Goal: Information Seeking & Learning: Learn about a topic

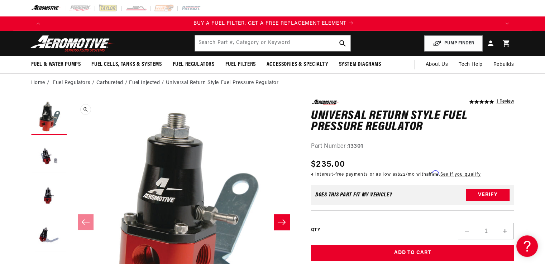
scroll to position [0, 454]
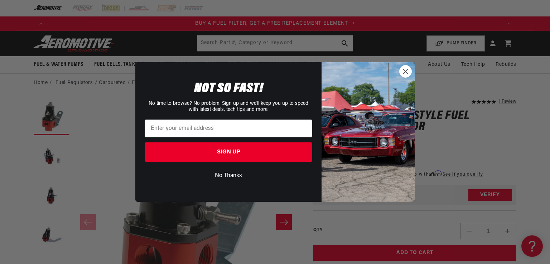
click at [402, 69] on circle "Close dialog" at bounding box center [406, 72] width 12 height 12
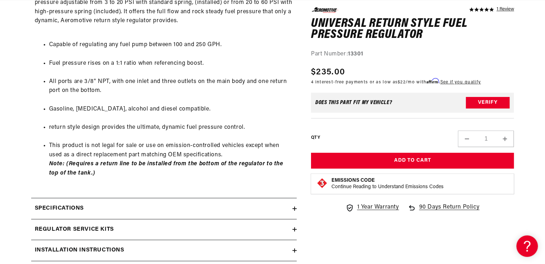
scroll to position [0, 0]
drag, startPoint x: 547, startPoint y: 101, endPoint x: 293, endPoint y: 250, distance: 295.1
click at [293, 250] on icon at bounding box center [294, 250] width 4 height 4
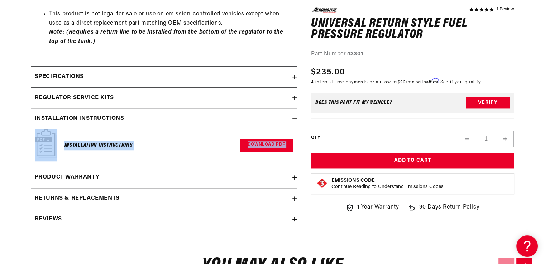
scroll to position [557, 0]
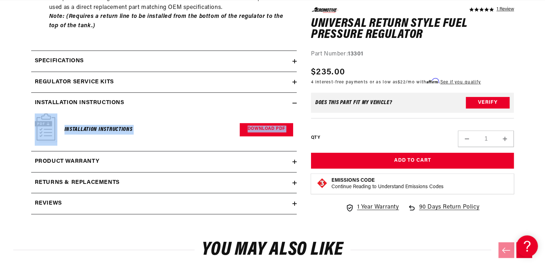
click at [93, 131] on h6 "Installation Instructions" at bounding box center [98, 130] width 68 height 10
click at [260, 131] on link "Download PDF" at bounding box center [266, 129] width 53 height 13
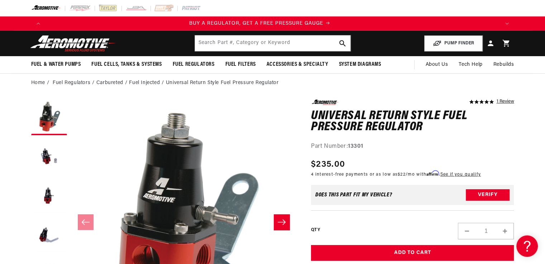
scroll to position [0, 0]
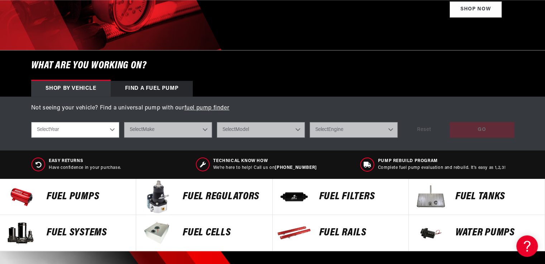
scroll to position [0, 454]
click at [218, 196] on p "FUEL REGULATORS" at bounding box center [224, 197] width 82 height 11
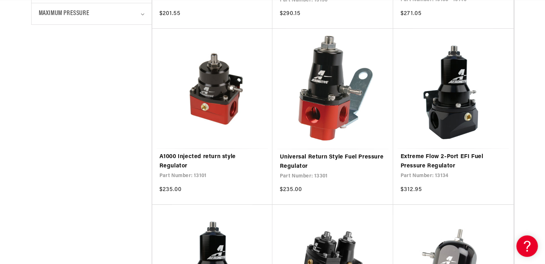
scroll to position [0, 1362]
drag, startPoint x: 550, startPoint y: 50, endPoint x: 530, endPoint y: 27, distance: 30.2
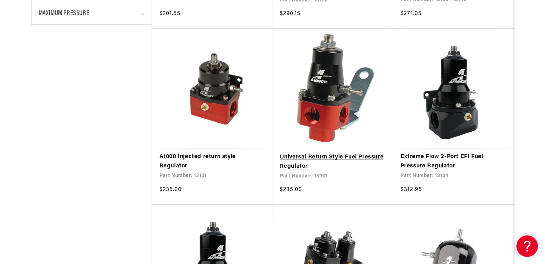
scroll to position [0, 0]
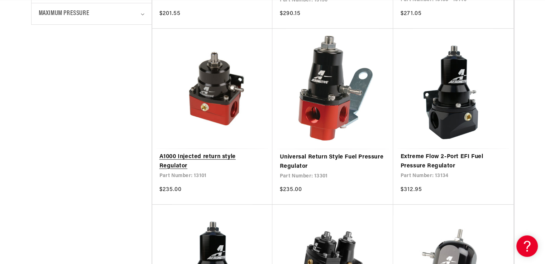
click at [202, 153] on link "A1000 Injected return style Regulator" at bounding box center [212, 162] width 106 height 18
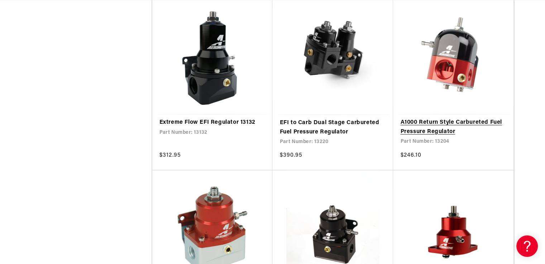
scroll to position [0, 1362]
click at [447, 118] on link "A1000 Return Style Carbureted Fuel Pressure Regulator" at bounding box center [453, 127] width 106 height 18
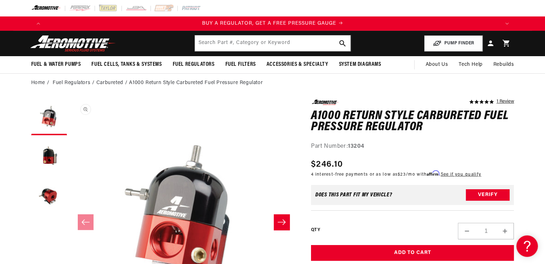
drag, startPoint x: 521, startPoint y: 49, endPoint x: 178, endPoint y: 215, distance: 381.0
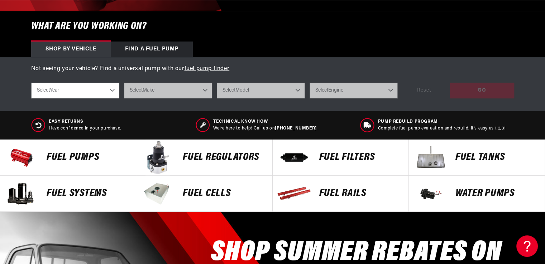
scroll to position [216, 0]
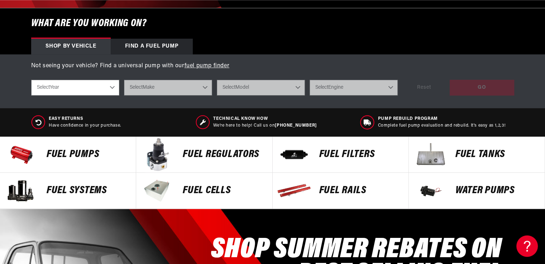
click at [192, 152] on p "FUEL REGULATORS" at bounding box center [224, 154] width 82 height 11
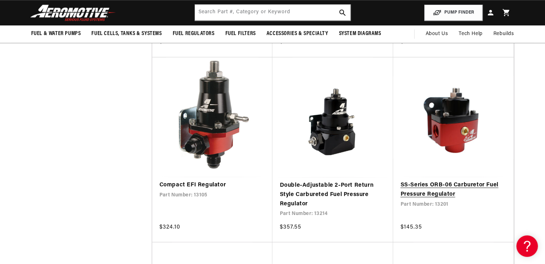
click at [464, 181] on link "SS-Series ORB-06 Carburetor Fuel Pressure Regulator" at bounding box center [453, 190] width 106 height 18
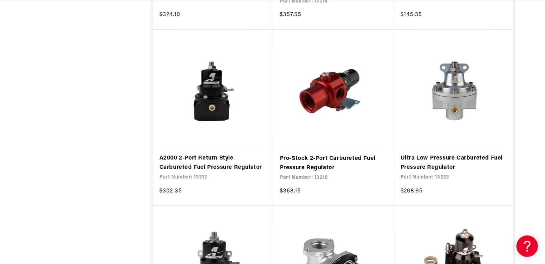
scroll to position [0, 1362]
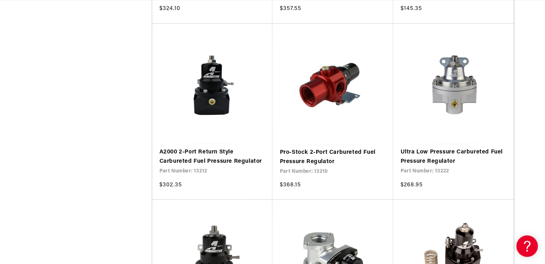
scroll to position [1229, 0]
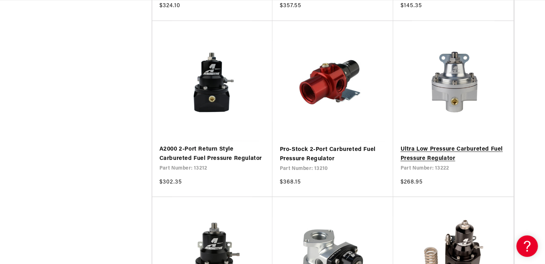
click at [427, 150] on link "Ultra Low Pressure Carbureted Fuel Pressure Regulator" at bounding box center [453, 154] width 106 height 18
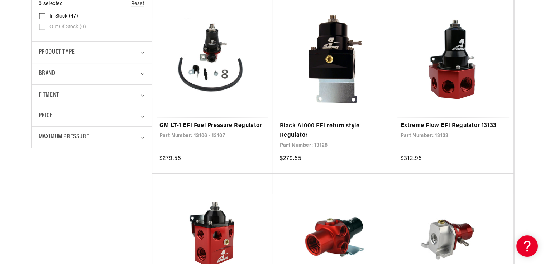
scroll to position [0, 1362]
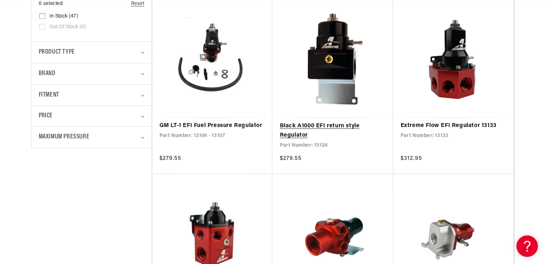
drag, startPoint x: 550, startPoint y: 40, endPoint x: 341, endPoint y: 72, distance: 210.8
click at [341, 122] on link "Black A1000 EFI return style Regulator" at bounding box center [332, 131] width 106 height 18
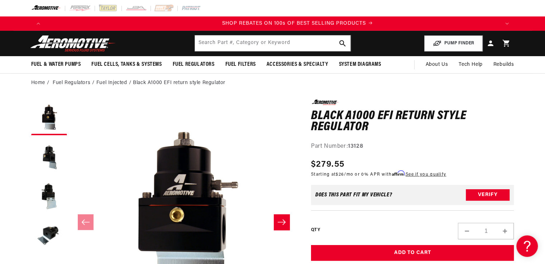
scroll to position [0, 908]
click at [281, 221] on icon "Slide right" at bounding box center [281, 222] width 9 height 7
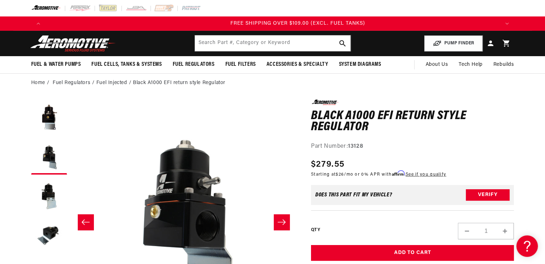
scroll to position [0, 1362]
click at [281, 222] on icon "Slide right" at bounding box center [281, 221] width 8 height 5
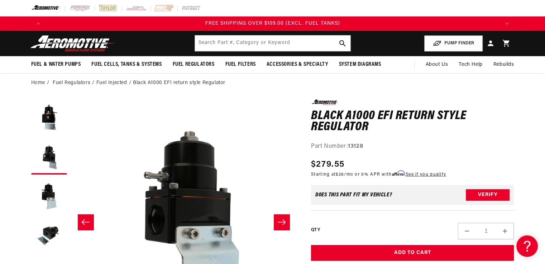
scroll to position [0, 452]
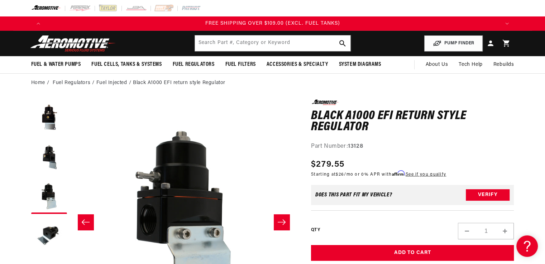
click at [281, 223] on icon "Slide right" at bounding box center [281, 222] width 9 height 7
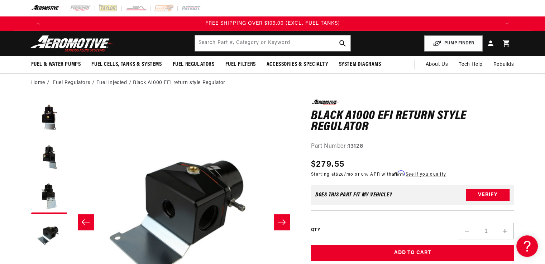
scroll to position [0, 678]
click at [280, 224] on icon "Slide right" at bounding box center [281, 222] width 9 height 7
click at [279, 225] on icon "Slide right" at bounding box center [281, 222] width 9 height 7
click at [282, 220] on icon "Slide right" at bounding box center [281, 222] width 9 height 7
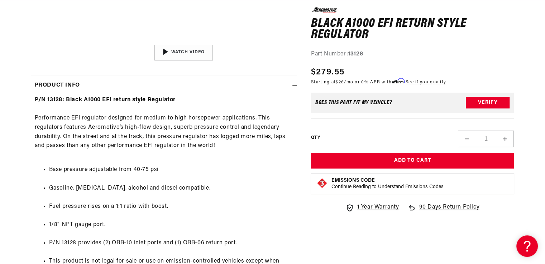
scroll to position [276, 0]
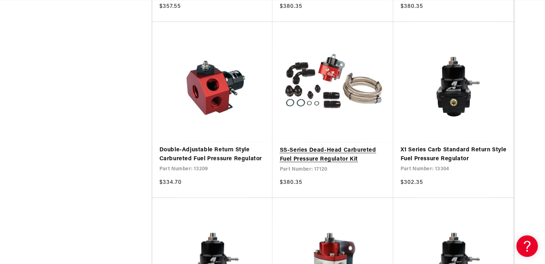
scroll to position [0, 1362]
click at [333, 146] on link "SS-Series Dead-Head Carbureted Fuel Pressure Regulator Kit" at bounding box center [332, 155] width 106 height 18
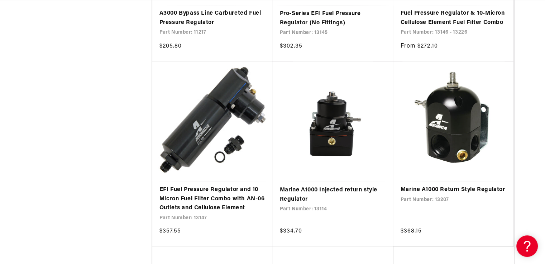
scroll to position [1223, 0]
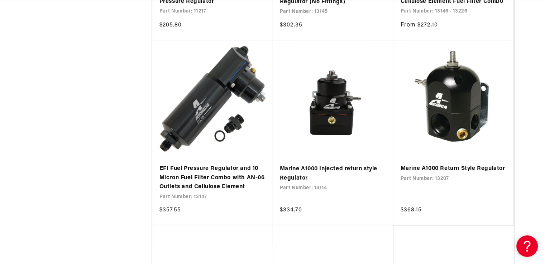
drag, startPoint x: 548, startPoint y: 134, endPoint x: 527, endPoint y: 153, distance: 28.4
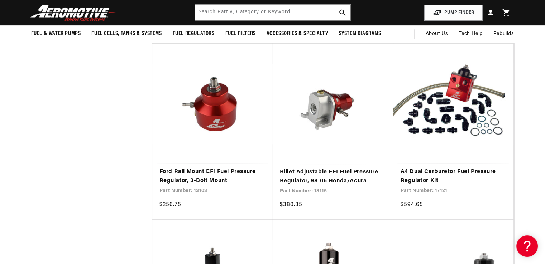
scroll to position [0, 0]
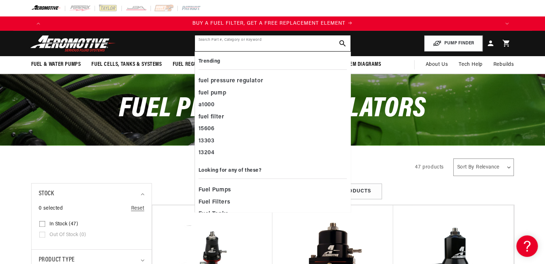
click at [199, 47] on input "text" at bounding box center [272, 43] width 155 height 16
click at [203, 42] on input "text" at bounding box center [272, 43] width 155 height 16
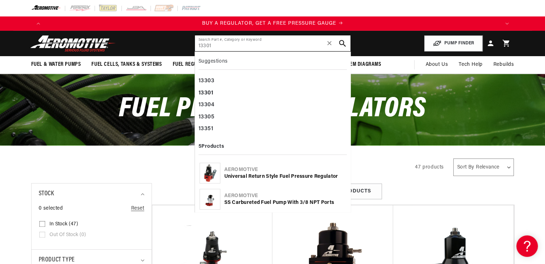
type input "13301"
click at [343, 43] on use "search button" at bounding box center [342, 43] width 7 height 7
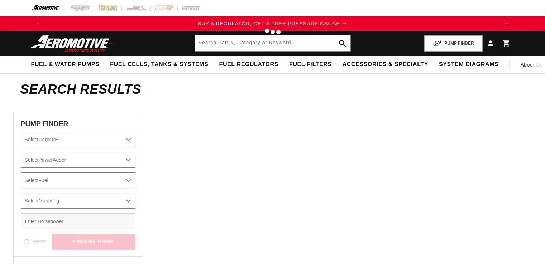
type input "13301"
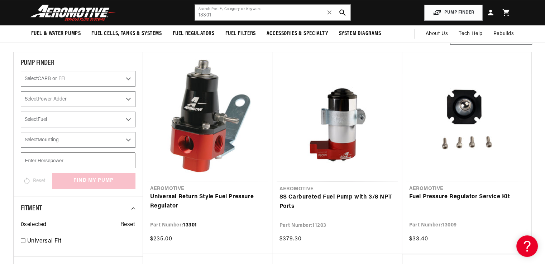
scroll to position [70, 0]
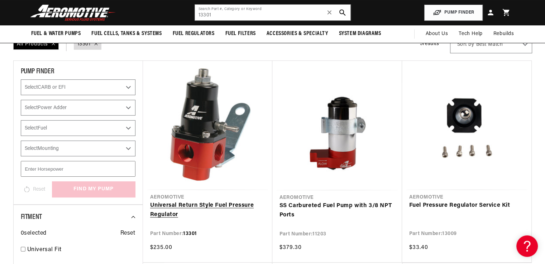
click at [181, 203] on link "Universal Return Style Fuel Pressure Regulator" at bounding box center [207, 210] width 115 height 18
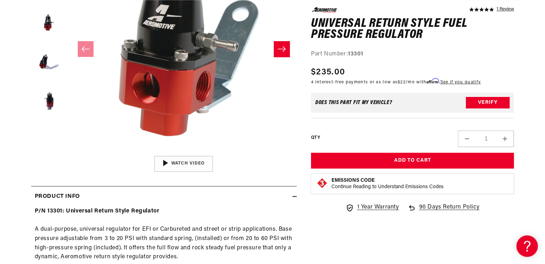
scroll to position [0, 454]
drag, startPoint x: 223, startPoint y: 183, endPoint x: 194, endPoint y: 196, distance: 30.9
drag, startPoint x: 194, startPoint y: 196, endPoint x: 182, endPoint y: 164, distance: 34.1
click at [182, 164] on img "Gallery Viewer" at bounding box center [183, 164] width 108 height 61
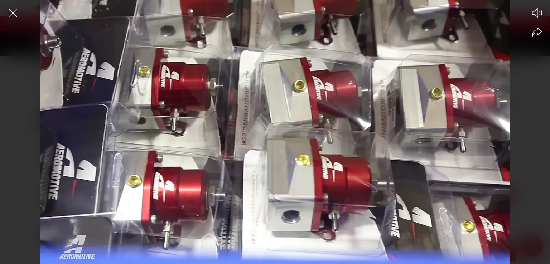
scroll to position [0, 1362]
click at [238, 115] on div at bounding box center [275, 144] width 550 height 239
click at [266, 134] on circle at bounding box center [275, 132] width 28 height 28
click at [255, 141] on div at bounding box center [275, 144] width 550 height 239
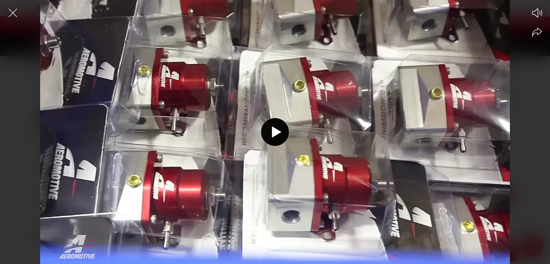
click at [254, 142] on div at bounding box center [275, 144] width 550 height 239
click at [275, 189] on div at bounding box center [275, 144] width 550 height 239
click at [286, 184] on div at bounding box center [275, 144] width 550 height 239
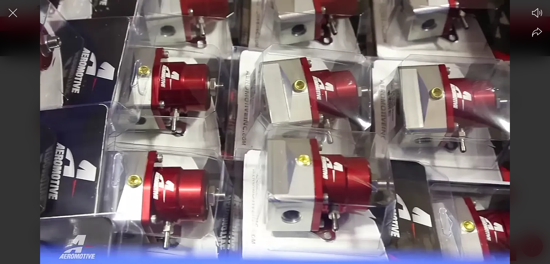
scroll to position [0, 454]
click at [250, 79] on div at bounding box center [275, 144] width 550 height 239
click at [274, 127] on icon at bounding box center [276, 132] width 9 height 11
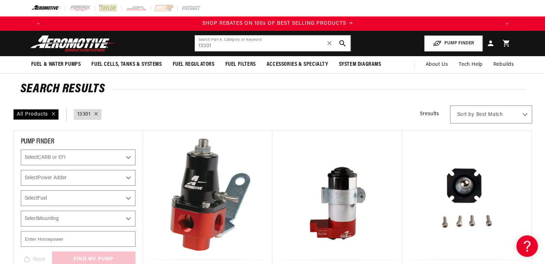
scroll to position [0, 908]
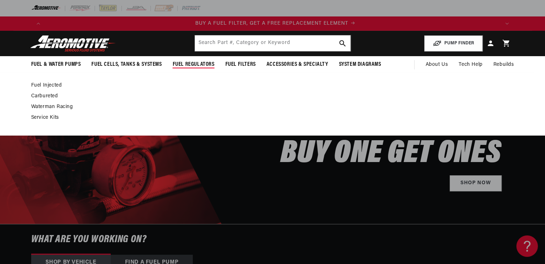
scroll to position [0, 454]
click at [38, 95] on link "Carbureted" at bounding box center [269, 96] width 476 height 6
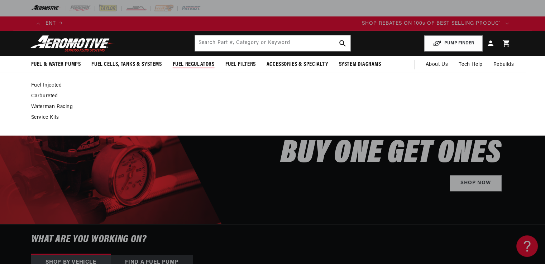
scroll to position [0, 846]
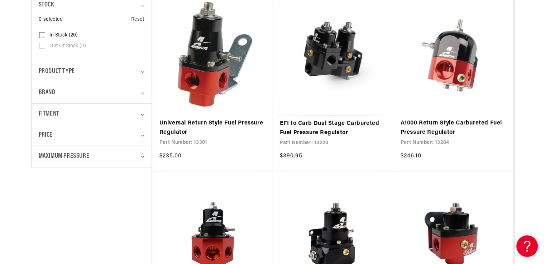
click at [447, 119] on link "A1000 Return Style Carbureted Fuel Pressure Regulator" at bounding box center [453, 128] width 106 height 18
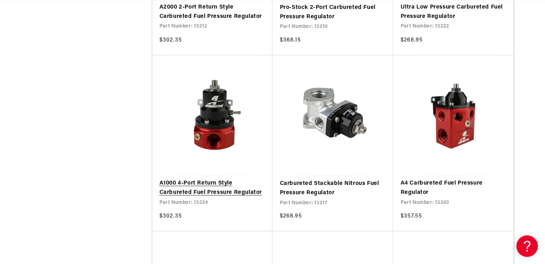
scroll to position [0, 908]
click at [212, 179] on link "A1000 4-Port Return Style Carbureted Fuel Pressure Regulator" at bounding box center [212, 188] width 106 height 18
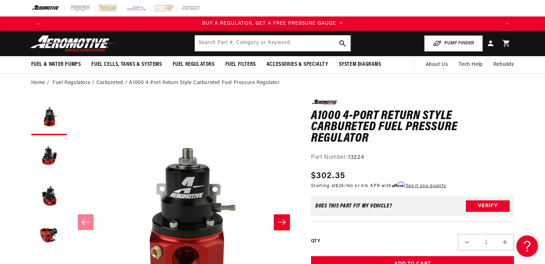
click at [280, 222] on icon "Slide right" at bounding box center [281, 222] width 9 height 7
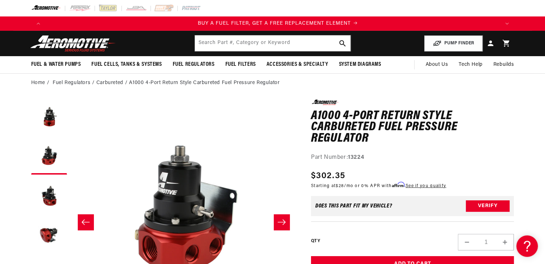
scroll to position [0, 454]
click at [280, 222] on icon "Slide right" at bounding box center [281, 222] width 9 height 7
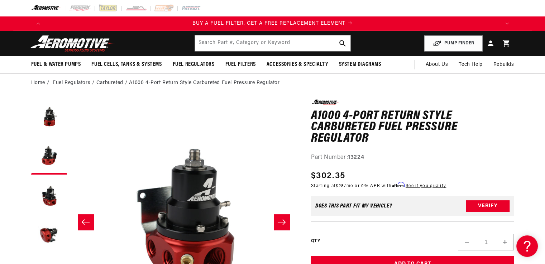
scroll to position [0, 452]
click at [280, 222] on icon "Slide right" at bounding box center [281, 222] width 9 height 7
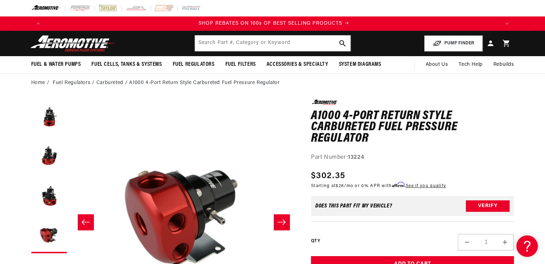
scroll to position [0, 908]
click at [280, 222] on icon "Slide right" at bounding box center [281, 222] width 9 height 7
click at [83, 218] on button "Slide left" at bounding box center [86, 222] width 16 height 16
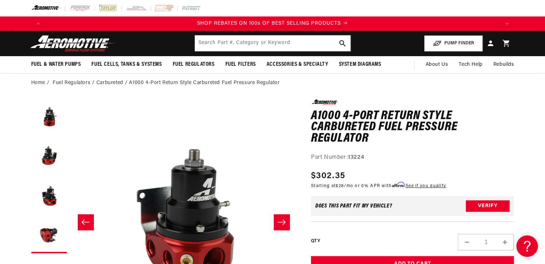
click at [83, 218] on button "Slide left" at bounding box center [86, 222] width 16 height 16
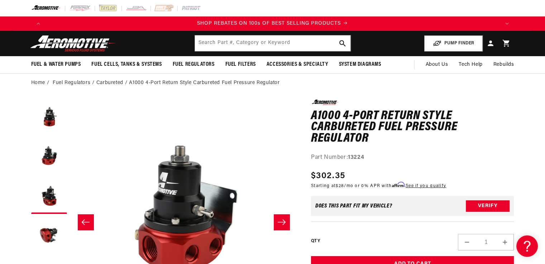
click at [83, 218] on button "Slide left" at bounding box center [86, 222] width 16 height 16
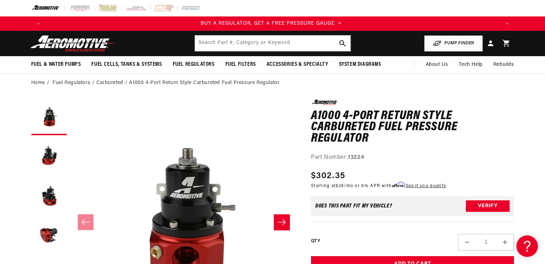
scroll to position [0, 0]
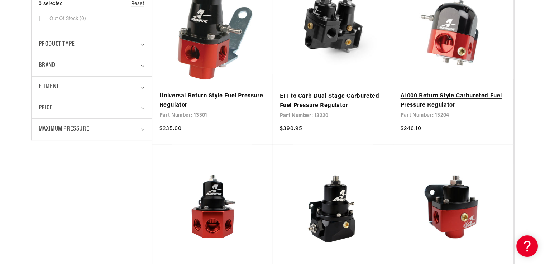
scroll to position [0, 908]
click at [454, 92] on link "A1000 Return Style Carbureted Fuel Pressure Regulator" at bounding box center [453, 101] width 106 height 18
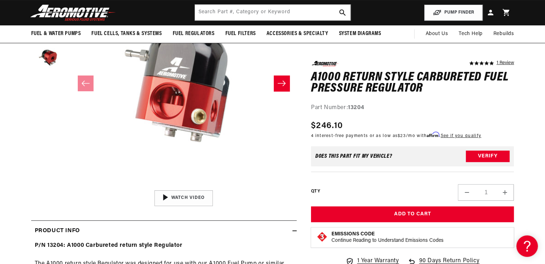
scroll to position [133, 0]
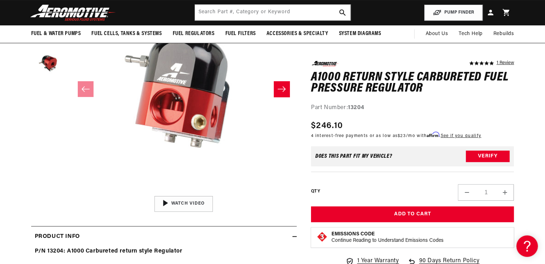
click at [71, 193] on button "Open media 1 in modal" at bounding box center [71, 193] width 0 height 0
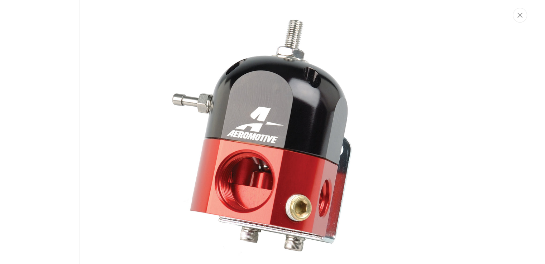
scroll to position [34, 0]
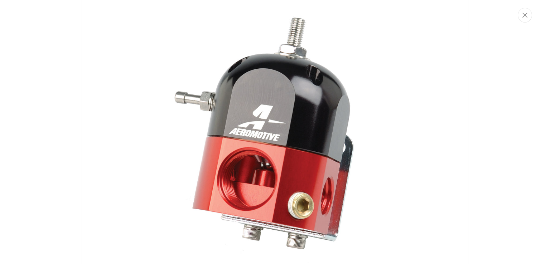
click at [293, 136] on img "Media gallery" at bounding box center [275, 132] width 387 height 319
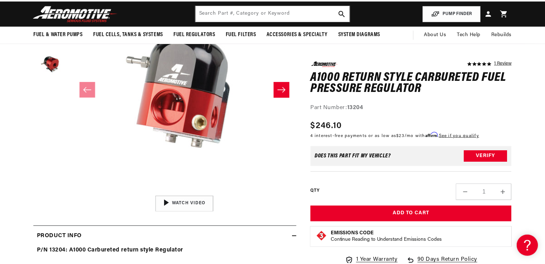
scroll to position [0, 0]
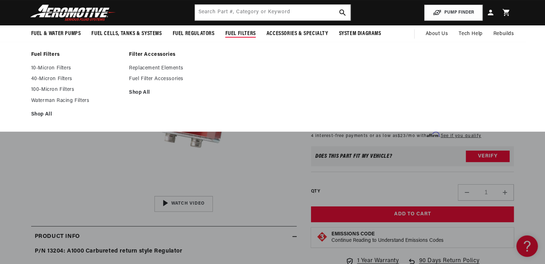
click at [514, 121] on ul "Fuel Filters 10-Micron Filters 40-Micron Filters 100-Micron Filters" at bounding box center [272, 87] width 518 height 71
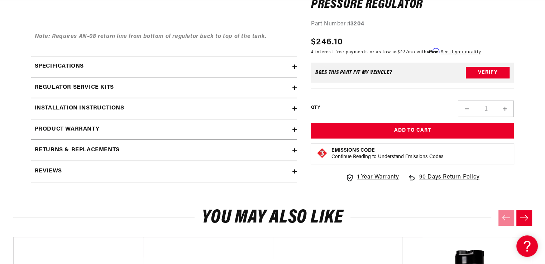
click at [70, 107] on h2 "Installation Instructions" at bounding box center [80, 108] width 90 height 9
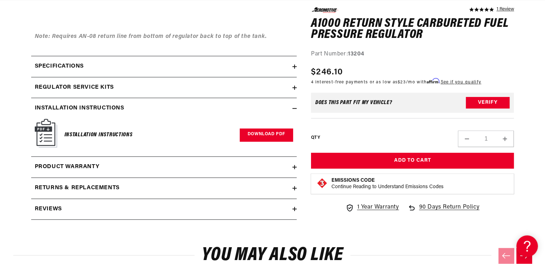
click at [261, 131] on link "Download PDF" at bounding box center [266, 135] width 53 height 13
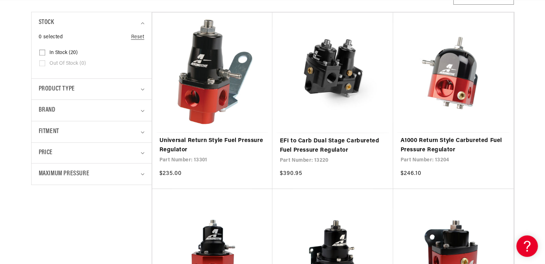
scroll to position [187, 0]
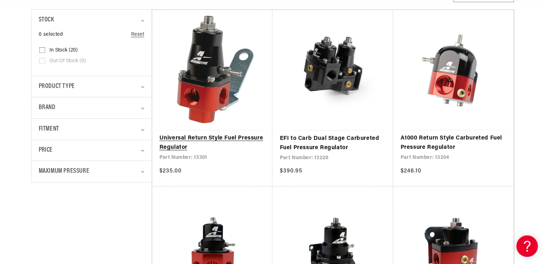
click at [204, 134] on link "Universal Return Style Fuel Pressure Regulator" at bounding box center [212, 143] width 106 height 18
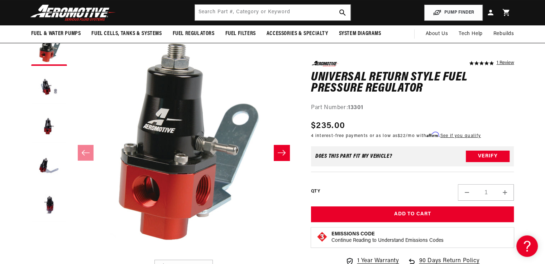
scroll to position [105, 0]
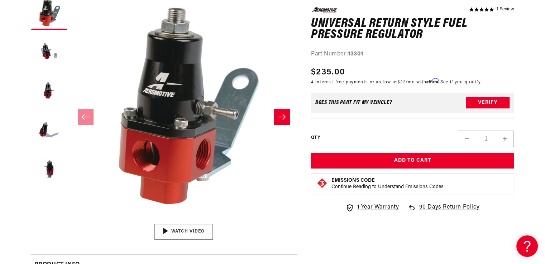
click at [187, 231] on img "Gallery Viewer" at bounding box center [183, 232] width 108 height 61
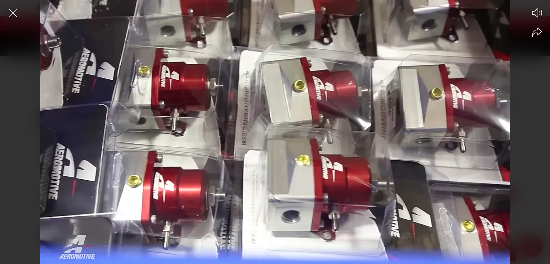
scroll to position [0, 454]
